Goal: Information Seeking & Learning: Learn about a topic

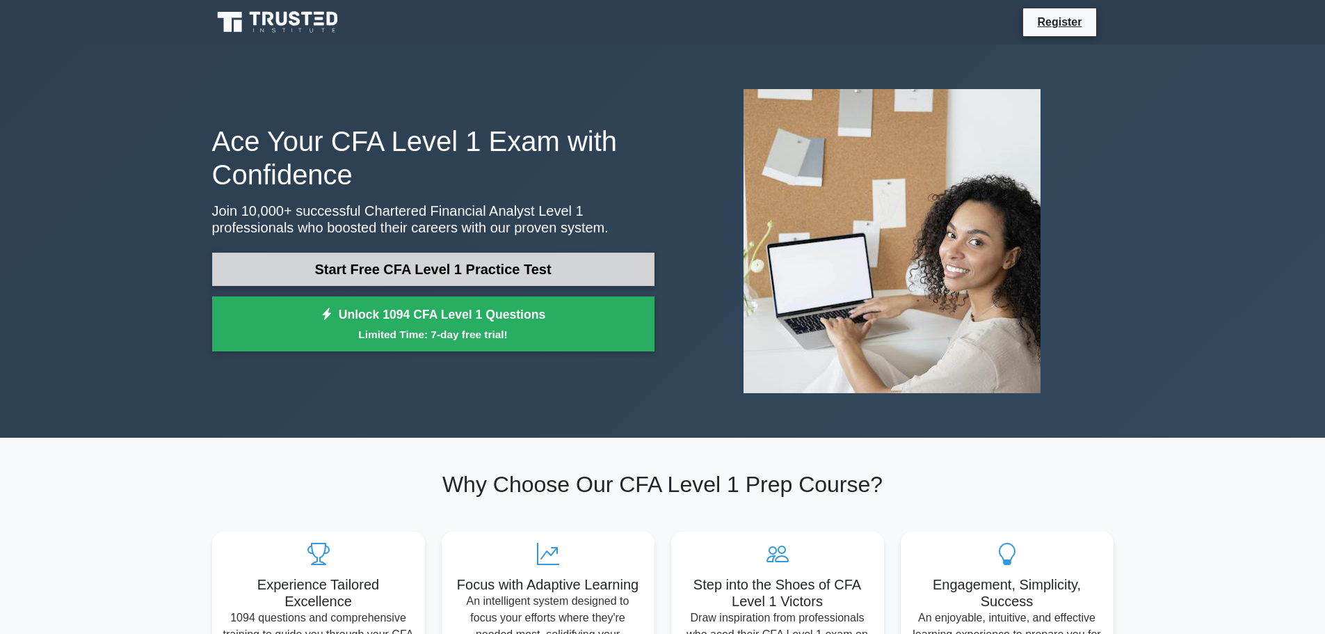
click at [371, 270] on link "Start Free CFA Level 1 Practice Test" at bounding box center [433, 269] width 442 height 33
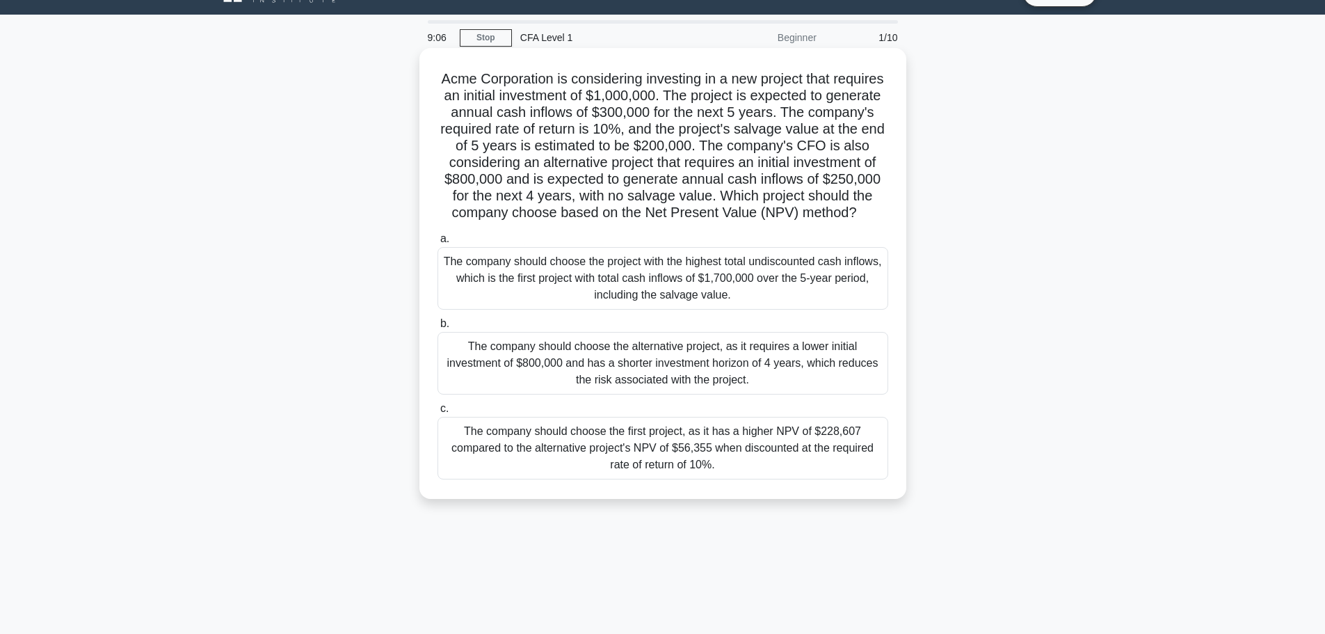
scroll to position [70, 0]
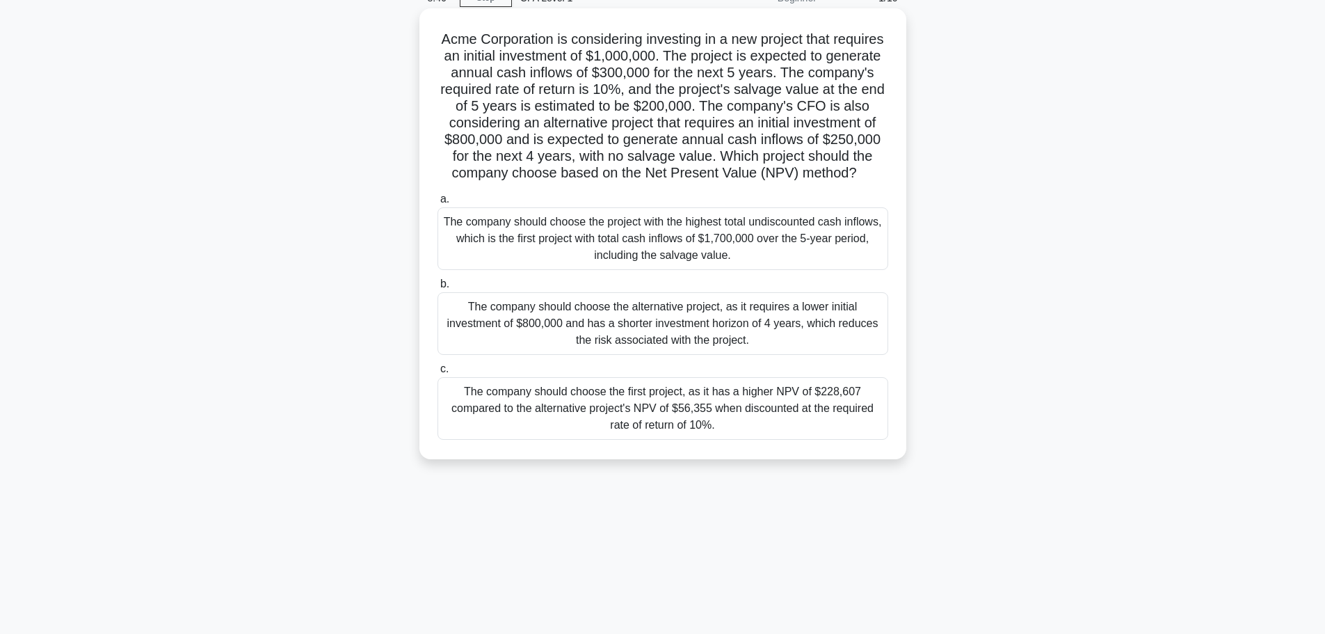
click at [561, 435] on div "The company should choose the first project, as it has a higher NPV of $228,607…" at bounding box center [663, 408] width 451 height 63
click at [438, 374] on input "c. The company should choose the first project, as it has a higher NPV of $228,…" at bounding box center [438, 369] width 0 height 9
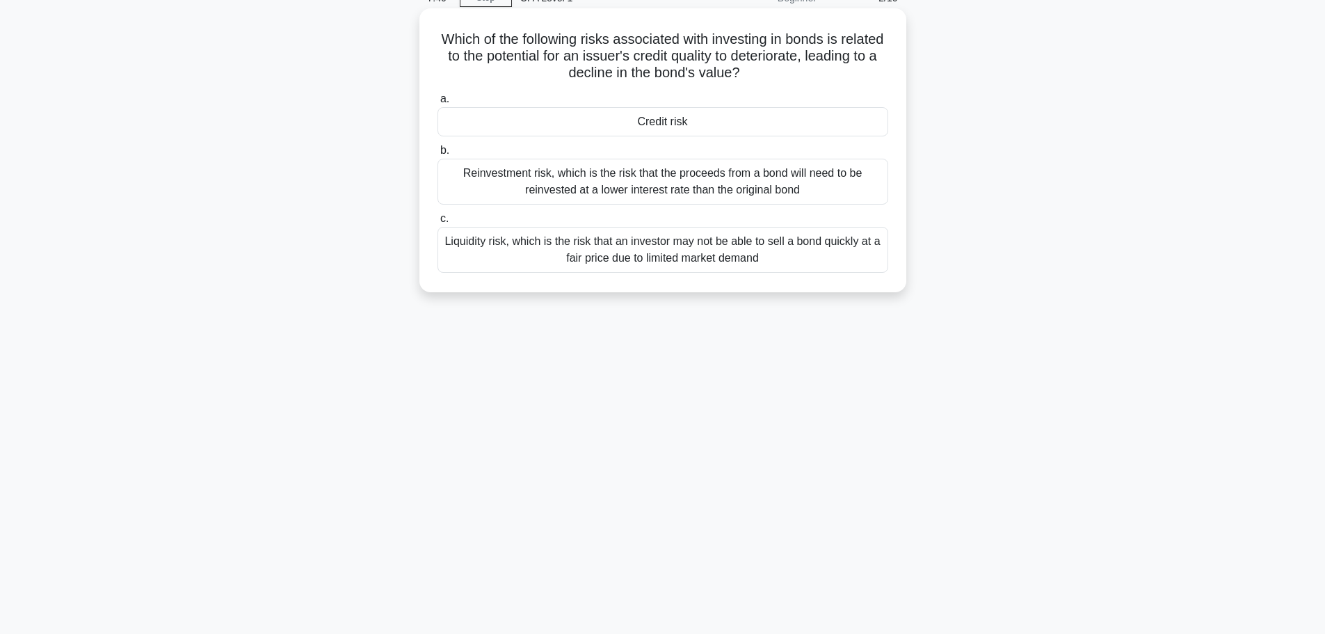
click at [677, 122] on div "Credit risk" at bounding box center [663, 121] width 451 height 29
click at [438, 104] on input "a. Credit risk" at bounding box center [438, 99] width 0 height 9
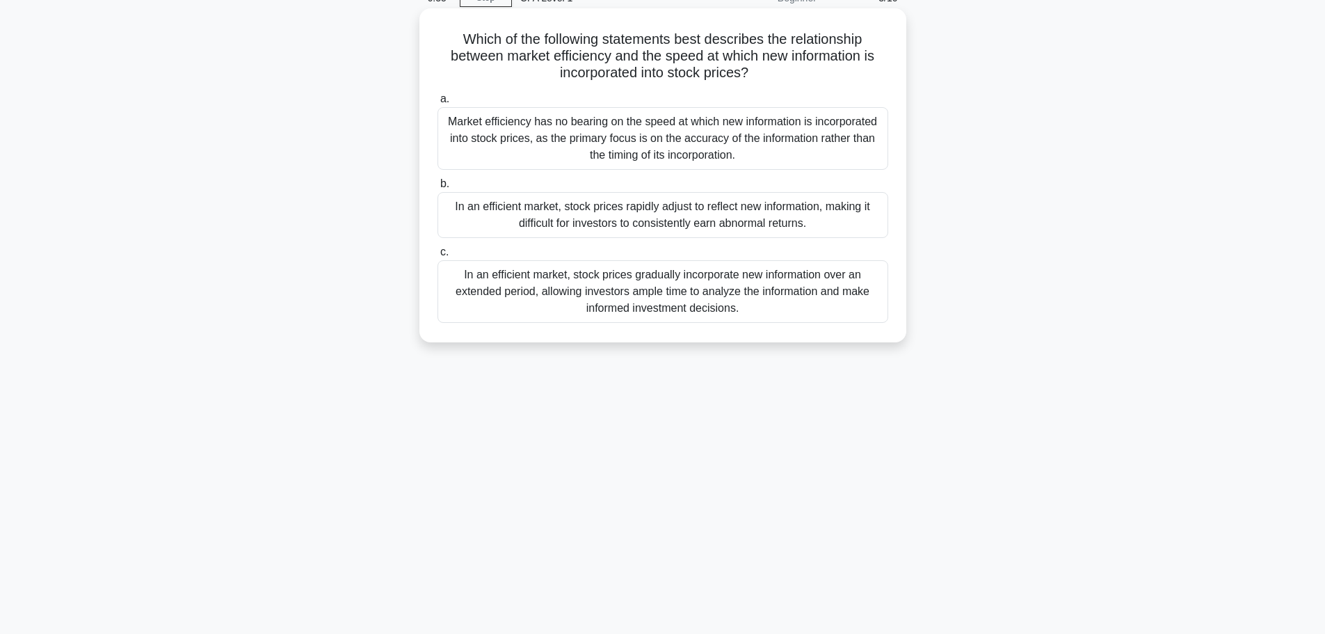
click at [548, 276] on div "In an efficient market, stock prices gradually incorporate new information over…" at bounding box center [663, 291] width 451 height 63
click at [438, 257] on input "c. In an efficient market, stock prices gradually incorporate new information o…" at bounding box center [438, 252] width 0 height 9
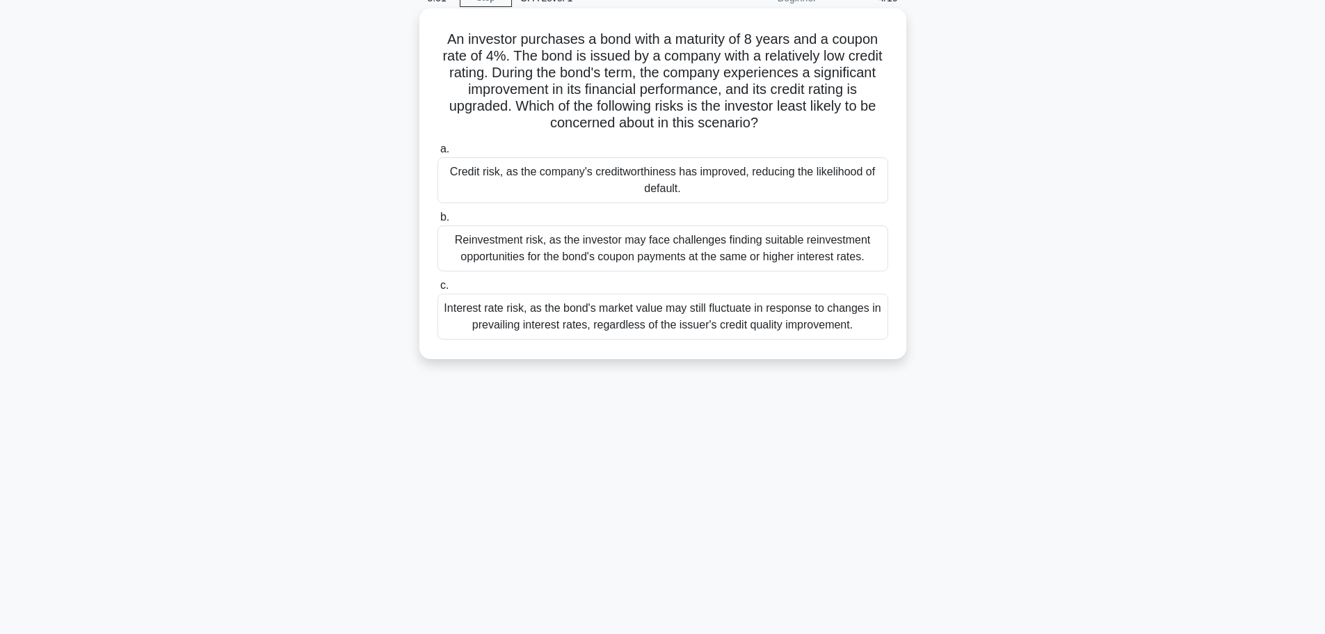
click at [550, 255] on div "Reinvestment risk, as the investor may face challenges finding suitable reinves…" at bounding box center [663, 248] width 451 height 46
click at [438, 222] on input "b. Reinvestment risk, as the investor may face challenges finding suitable rein…" at bounding box center [438, 217] width 0 height 9
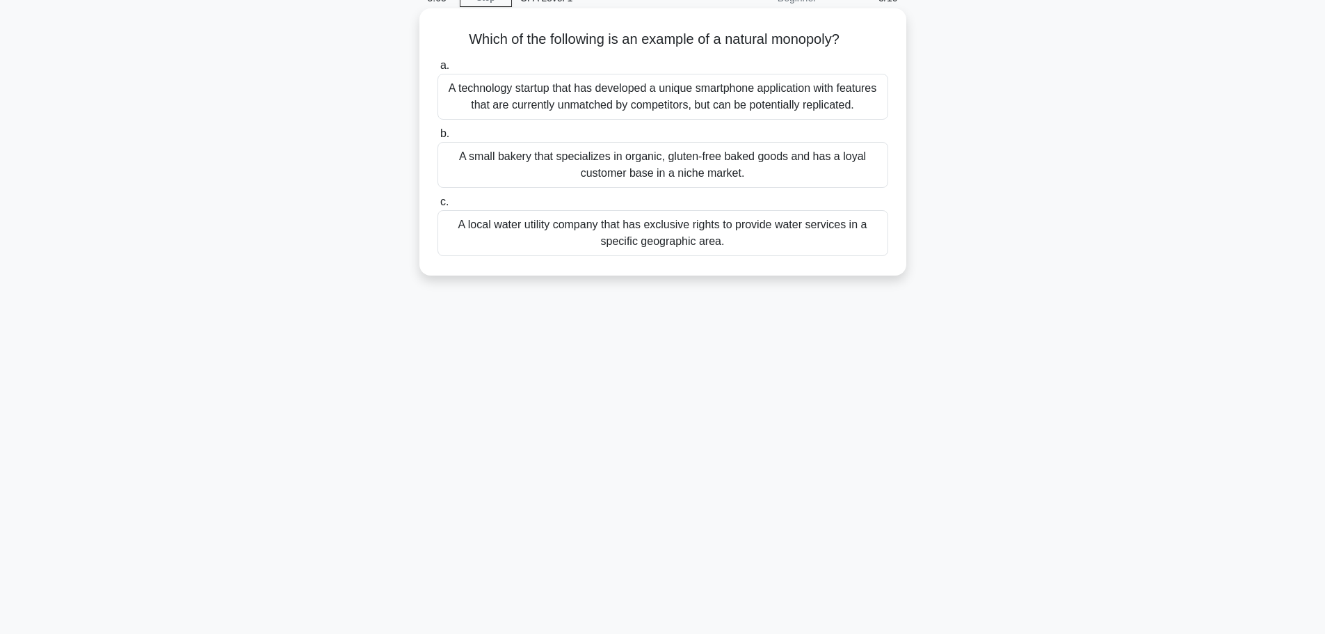
click at [505, 243] on div "A local water utility company that has exclusive rights to provide water servic…" at bounding box center [663, 233] width 451 height 46
click at [438, 207] on input "c. A local water utility company that has exclusive rights to provide water ser…" at bounding box center [438, 202] width 0 height 9
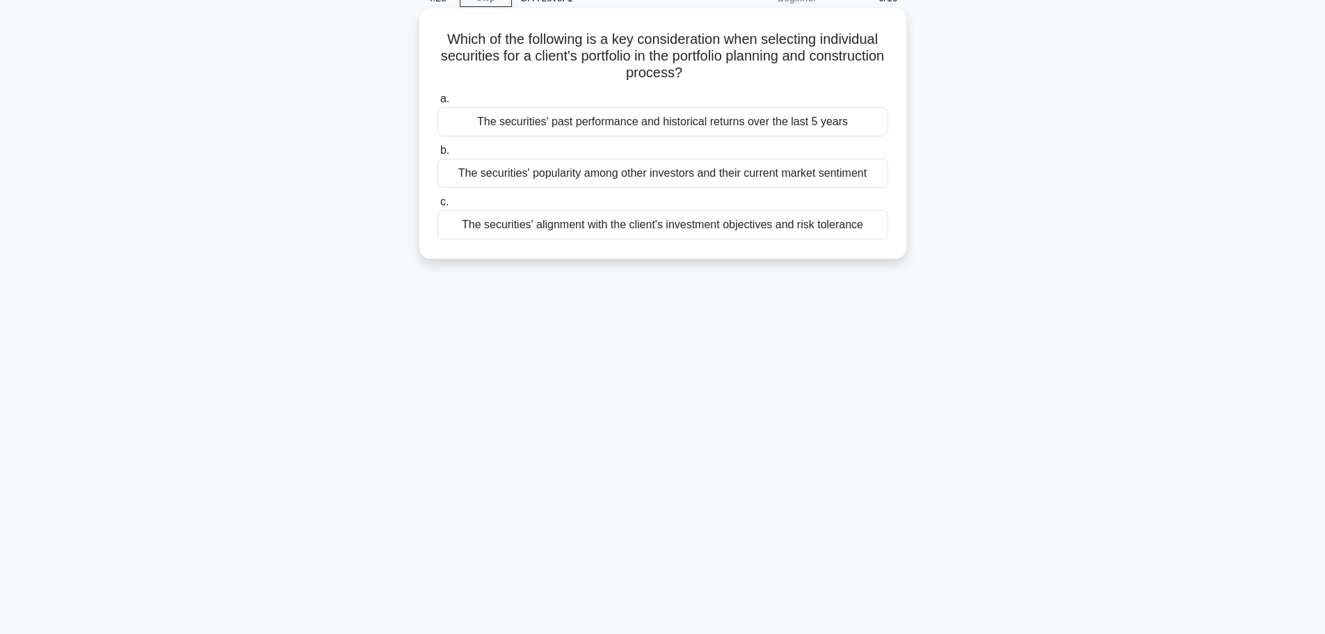
click at [644, 226] on div "The securities' alignment with the client's investment objectives and risk tole…" at bounding box center [663, 224] width 451 height 29
click at [438, 207] on input "c. The securities' alignment with the client's investment objectives and risk t…" at bounding box center [438, 202] width 0 height 9
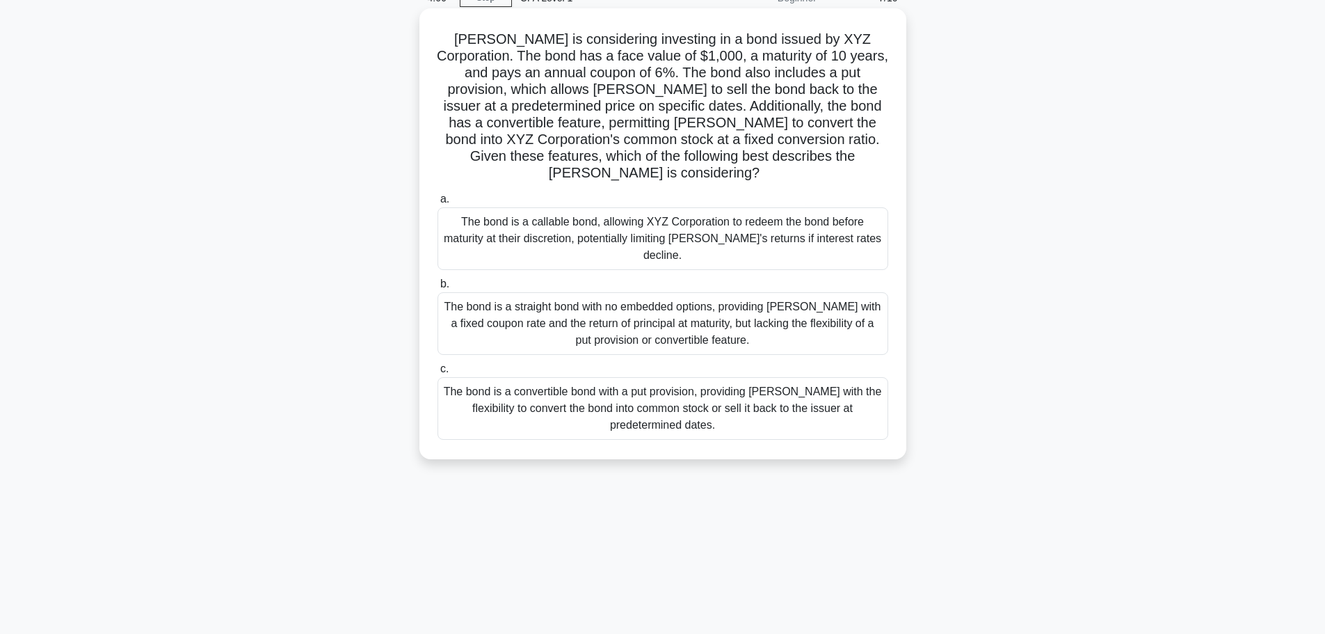
click at [567, 223] on div "The bond is a callable bond, allowing XYZ Corporation to redeem the bond before…" at bounding box center [663, 238] width 451 height 63
click at [438, 204] on input "a. The bond is a callable bond, allowing XYZ Corporation to redeem the bond bef…" at bounding box center [438, 199] width 0 height 9
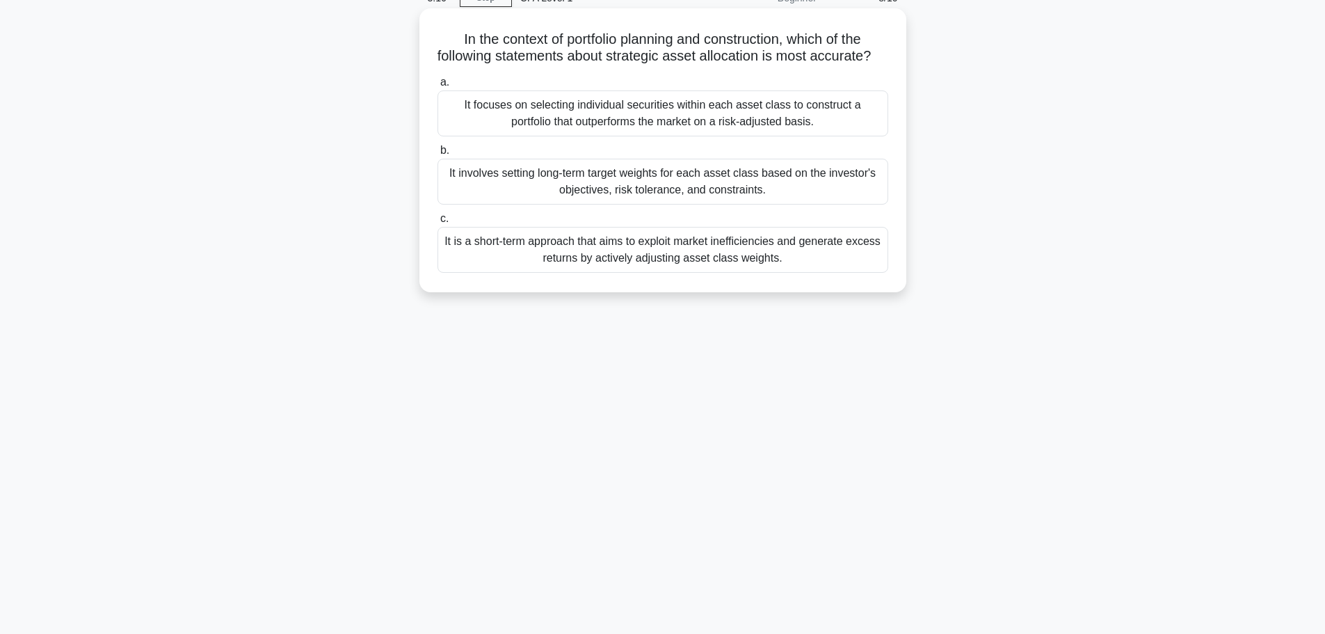
click at [533, 205] on div "It involves setting long-term target weights for each asset class based on the …" at bounding box center [663, 182] width 451 height 46
click at [438, 155] on input "b. It involves setting long-term target weights for each asset class based on t…" at bounding box center [438, 150] width 0 height 9
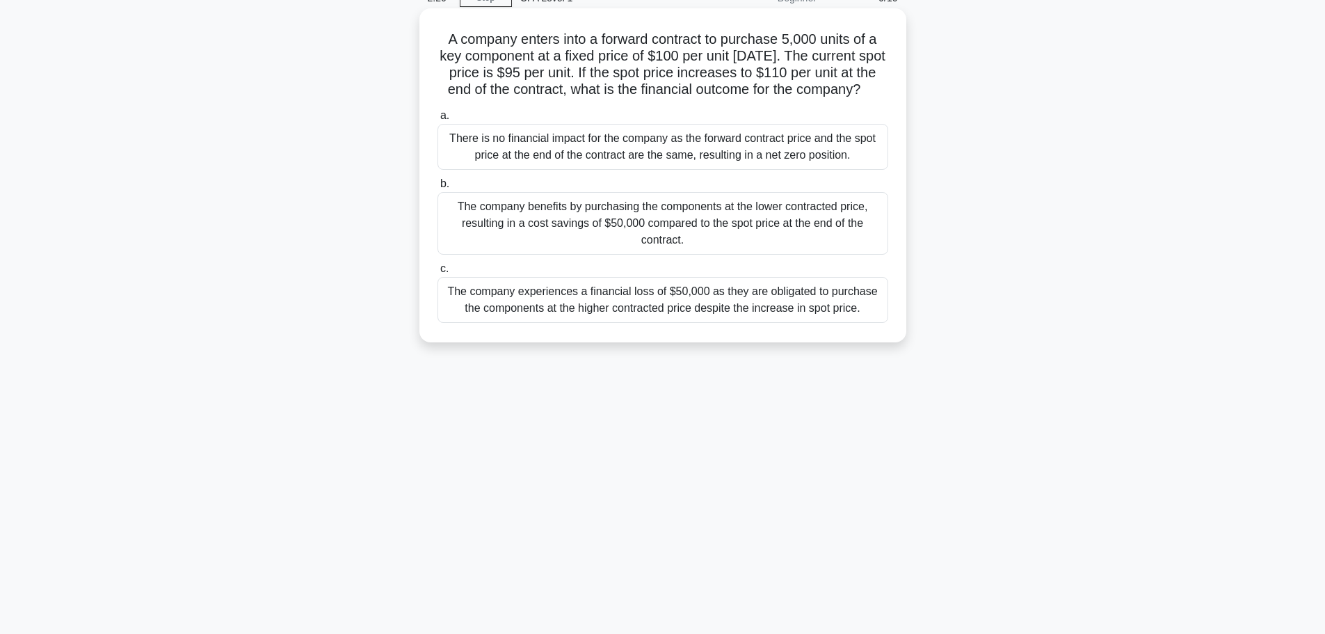
click at [461, 234] on div "The company benefits by purchasing the components at the lower contracted price…" at bounding box center [663, 223] width 451 height 63
click at [438, 189] on input "b. The company benefits by purchasing the components at the lower contracted pr…" at bounding box center [438, 183] width 0 height 9
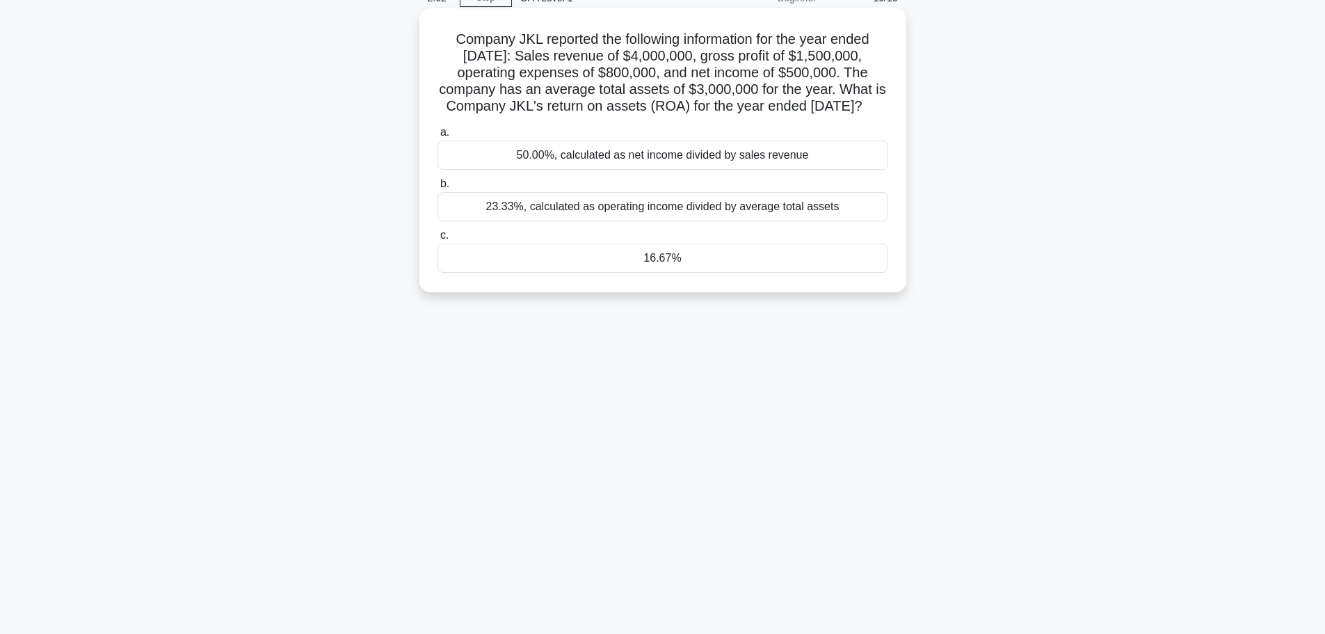
click at [512, 273] on div "16.67%" at bounding box center [663, 257] width 451 height 29
click at [438, 240] on input "c. 16.67%" at bounding box center [438, 235] width 0 height 9
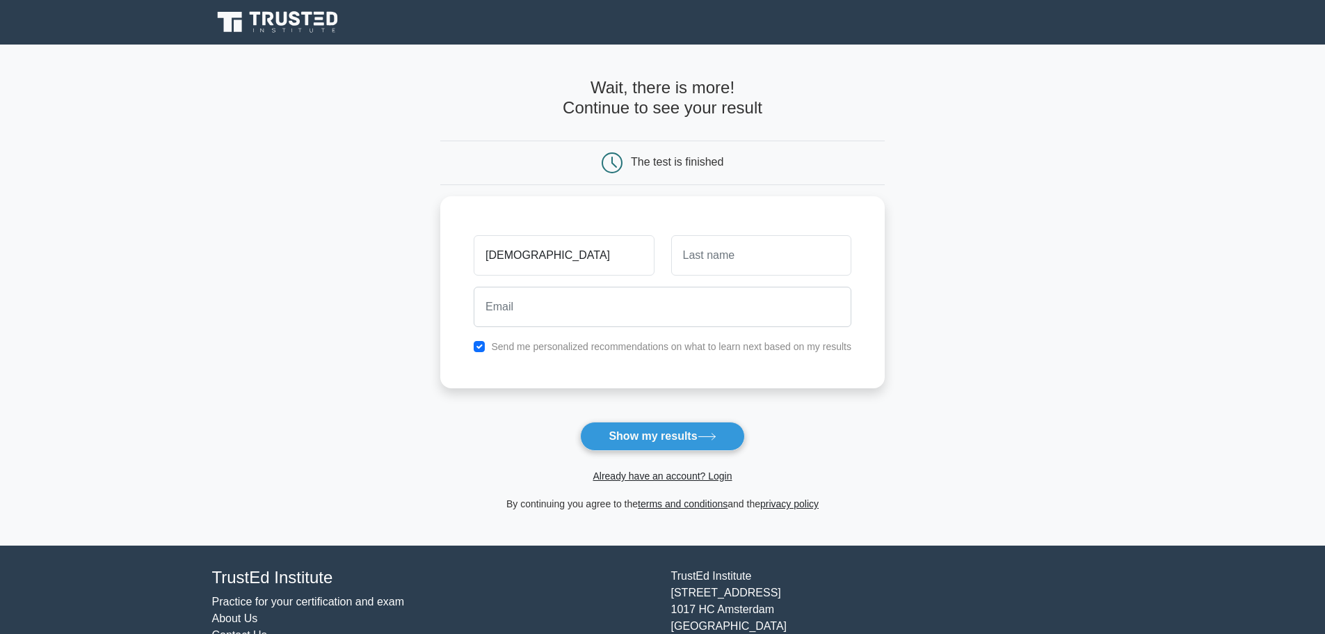
type input "[DEMOGRAPHIC_DATA]"
type input "O"
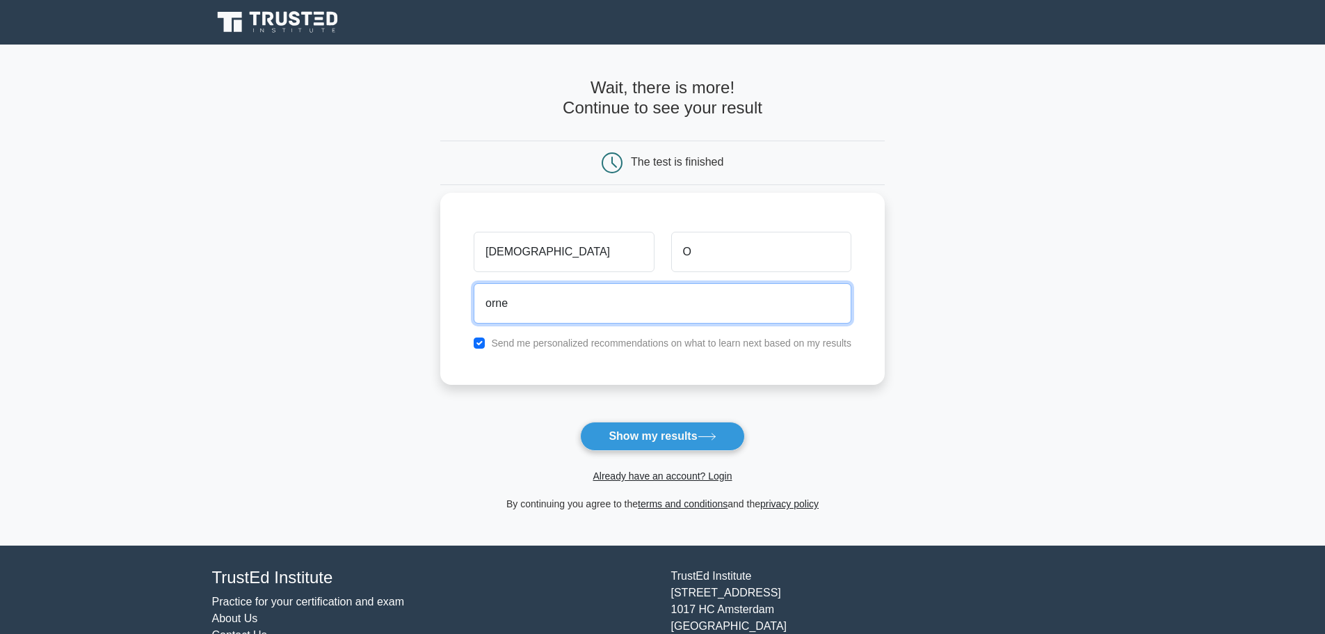
type input "orne"
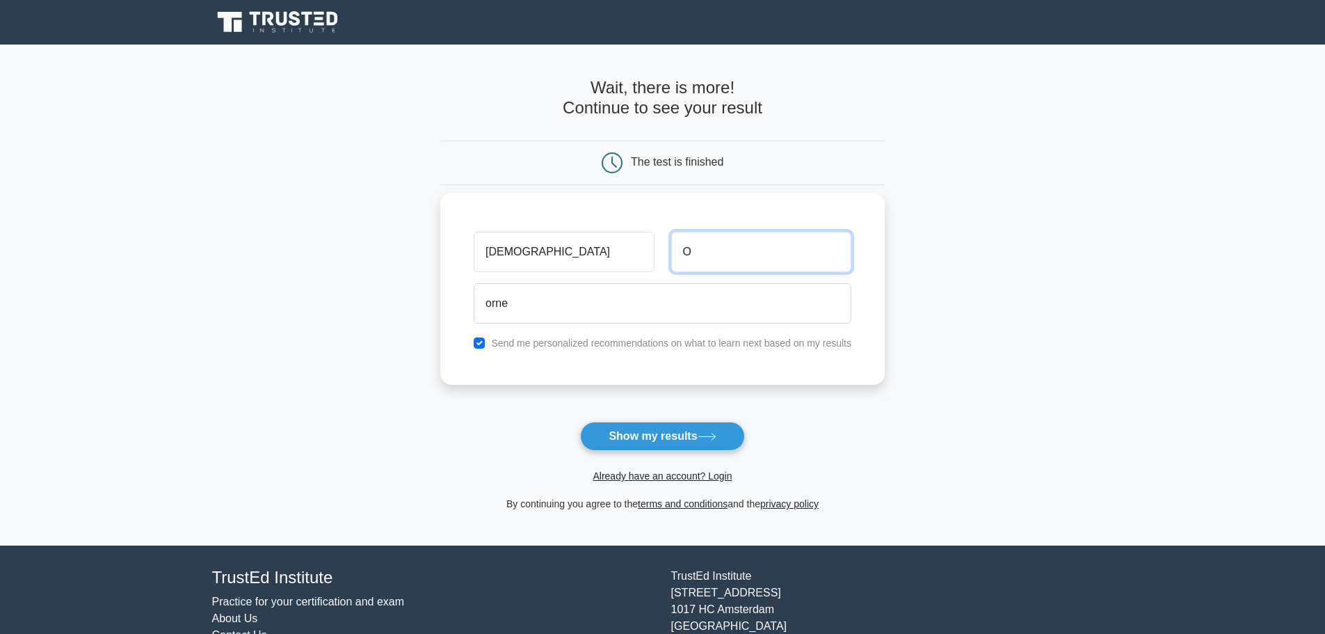
click at [729, 253] on input "O" at bounding box center [761, 252] width 180 height 40
type input "Ornellas"
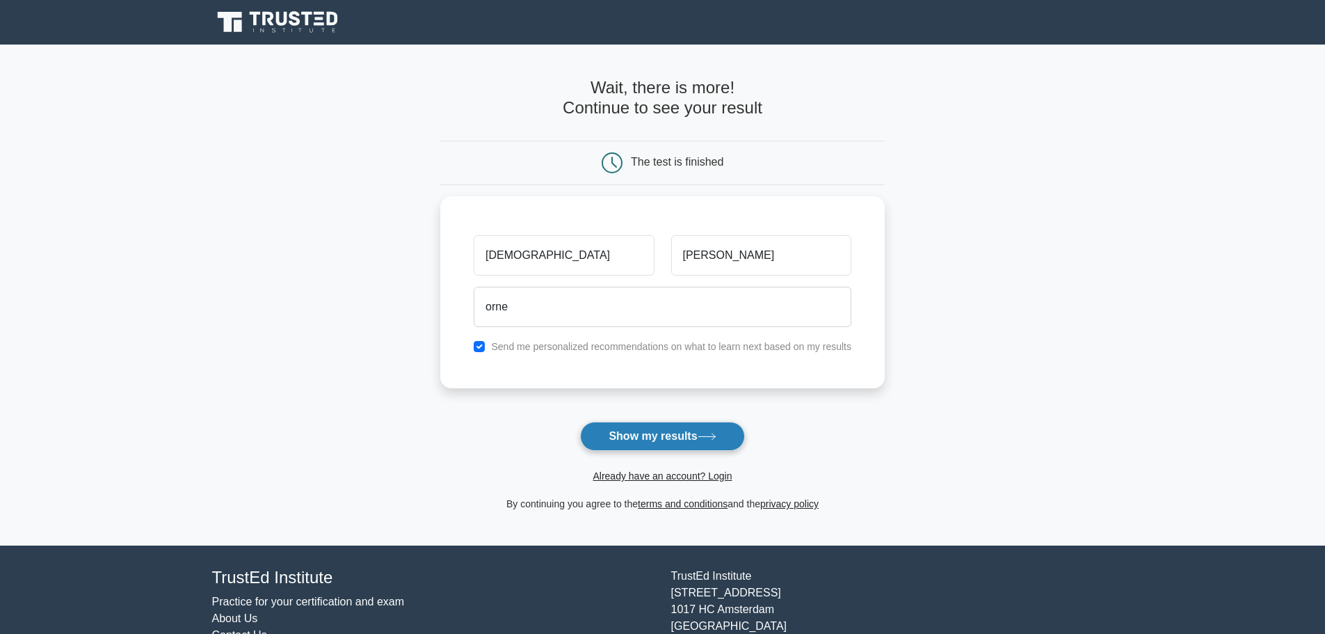
click at [701, 441] on button "Show my results" at bounding box center [662, 436] width 164 height 29
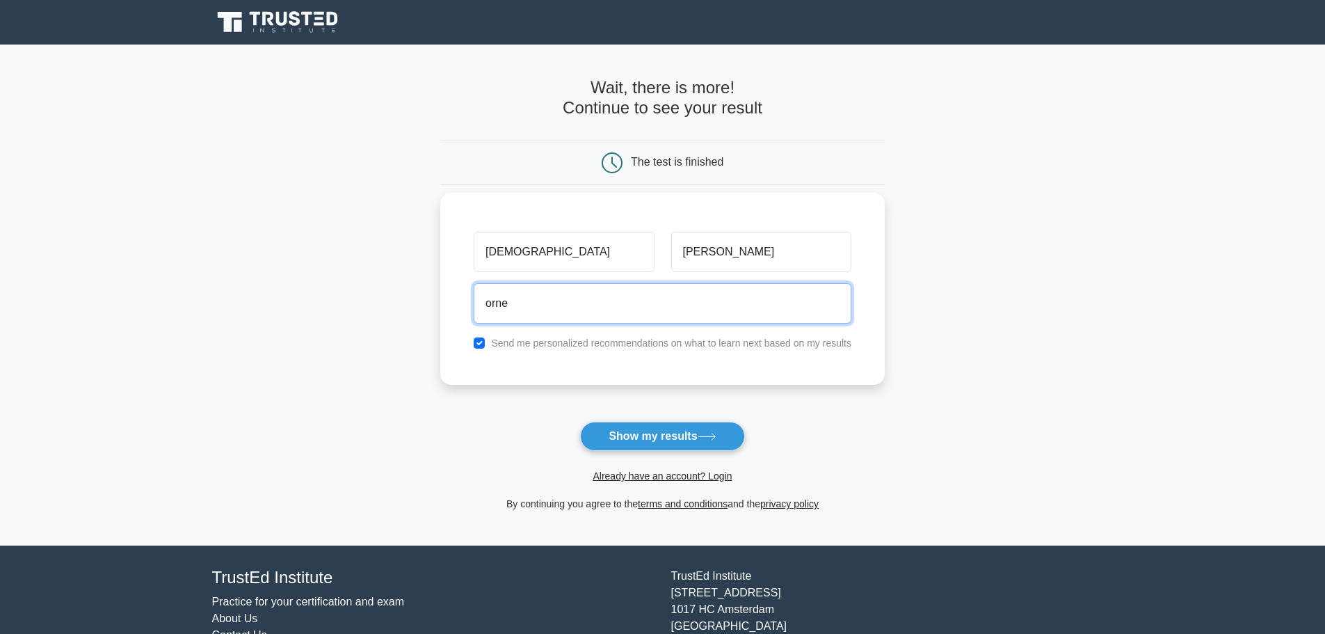
click at [575, 299] on input "orne" at bounding box center [663, 303] width 378 height 40
type input "ornellas.thais@gmail.com"
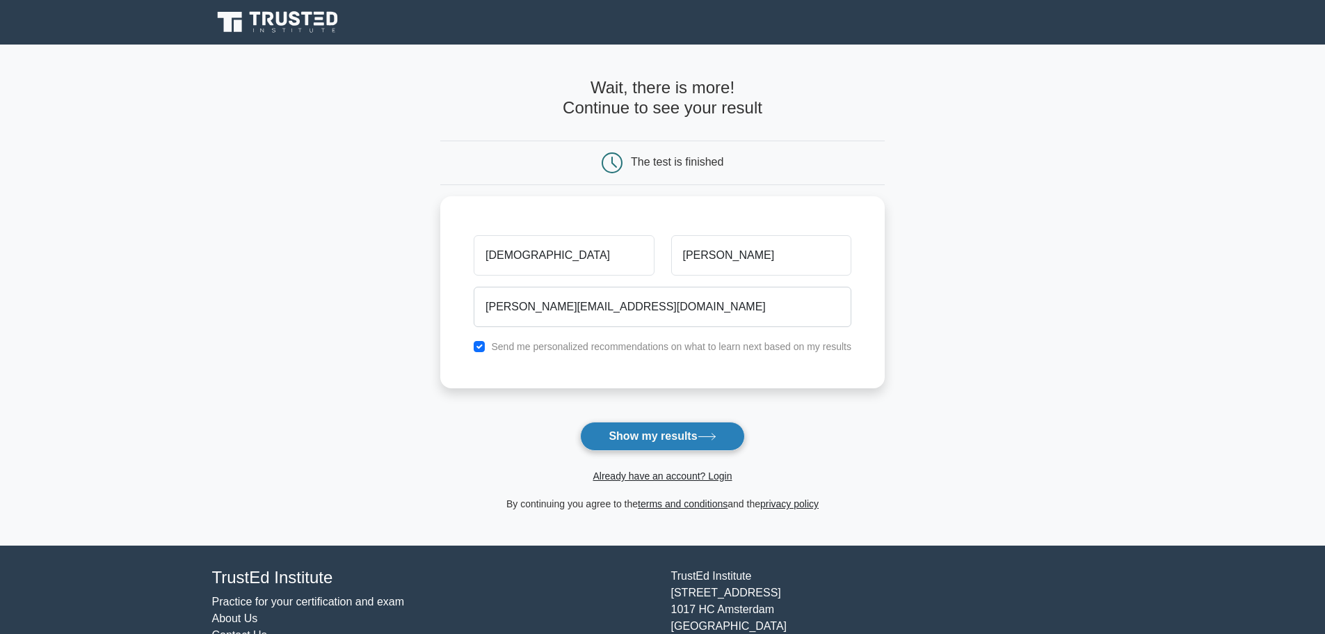
click at [604, 425] on button "Show my results" at bounding box center [662, 436] width 164 height 29
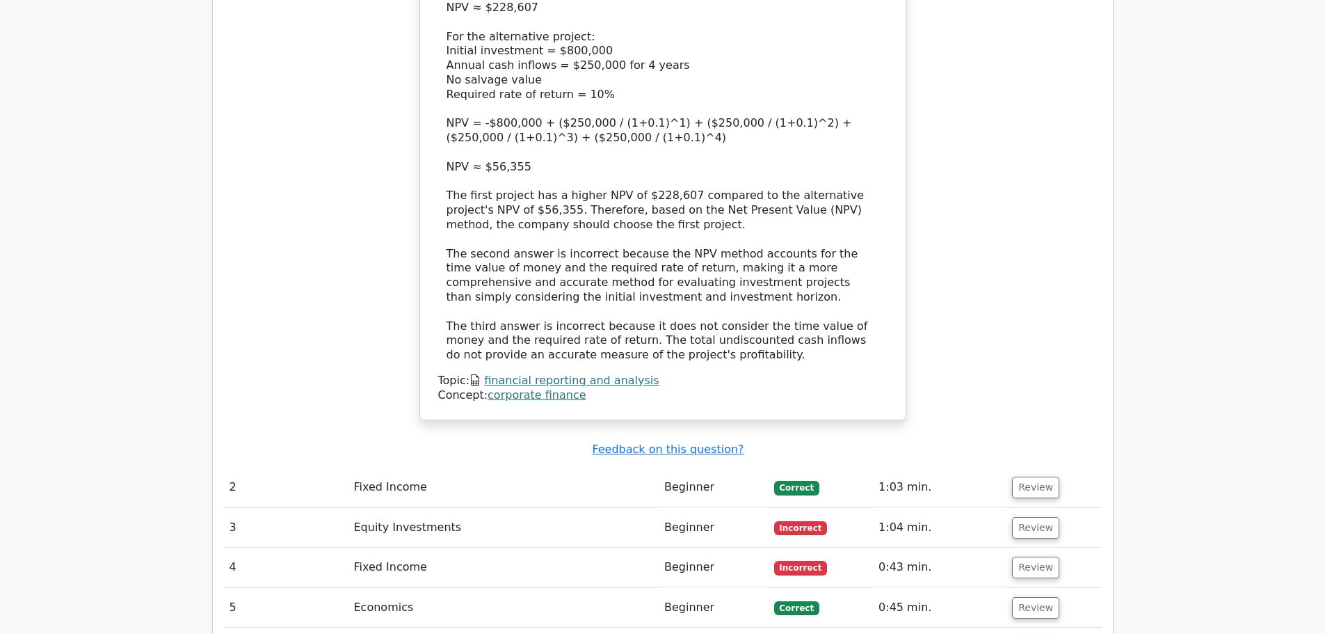
scroll to position [1948, 0]
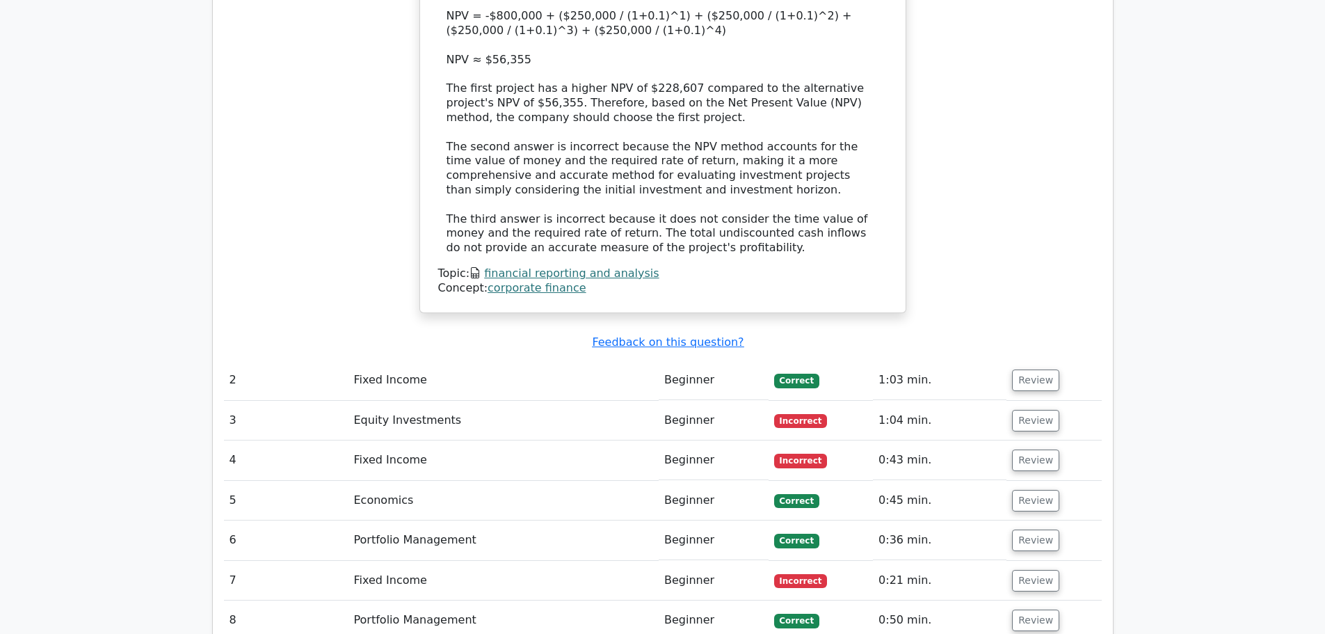
click at [437, 360] on td "Fixed Income" at bounding box center [504, 380] width 311 height 40
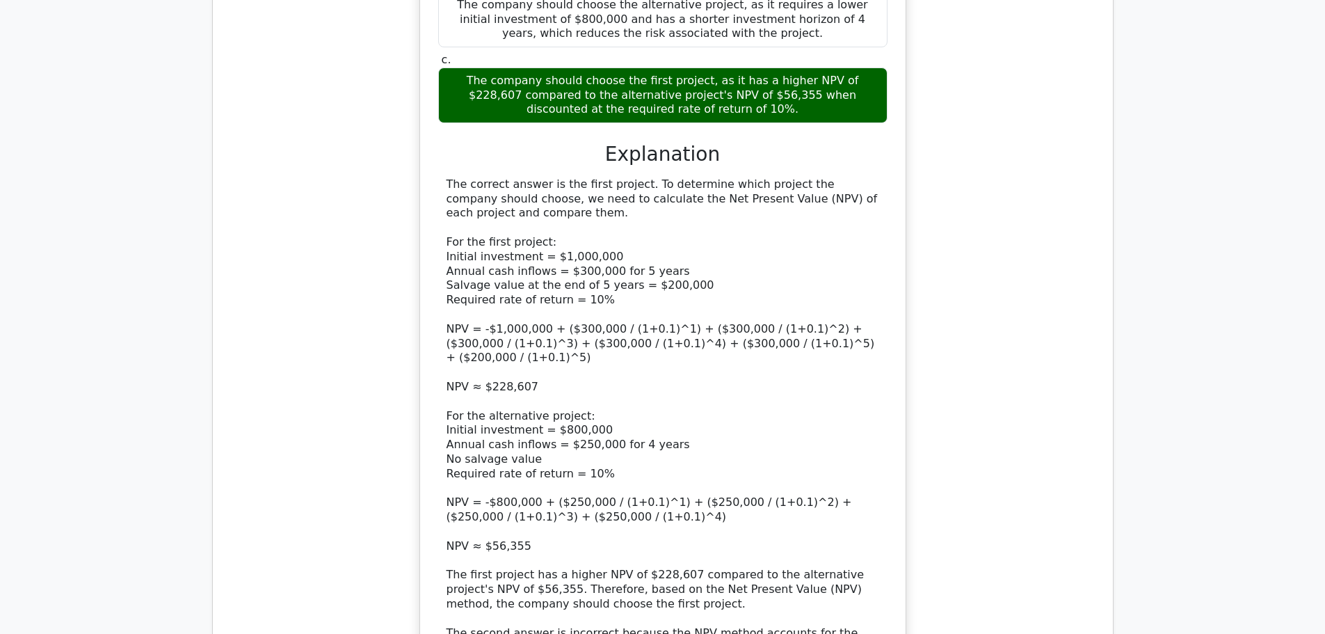
scroll to position [1461, 0]
